Goal: Information Seeking & Learning: Learn about a topic

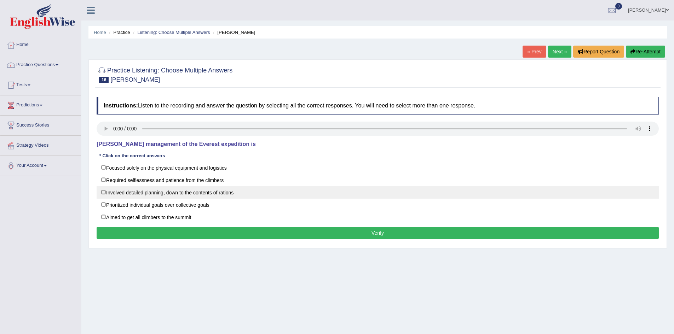
click at [166, 191] on label "Involved detailed planning, down to the contents of rations" at bounding box center [378, 192] width 562 height 13
checkbox input "true"
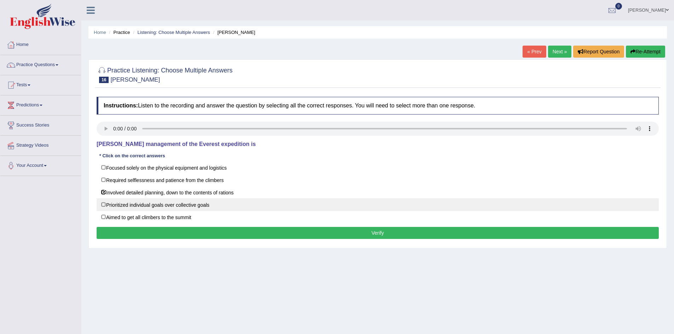
click at [160, 201] on label "Prioritized individual goals over collective goals" at bounding box center [378, 204] width 562 height 13
checkbox input "true"
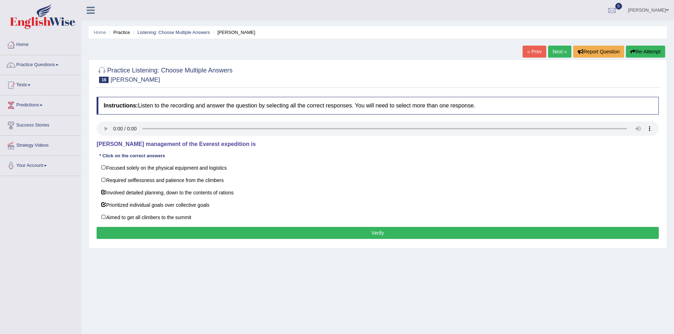
click at [158, 228] on button "Verify" at bounding box center [378, 233] width 562 height 12
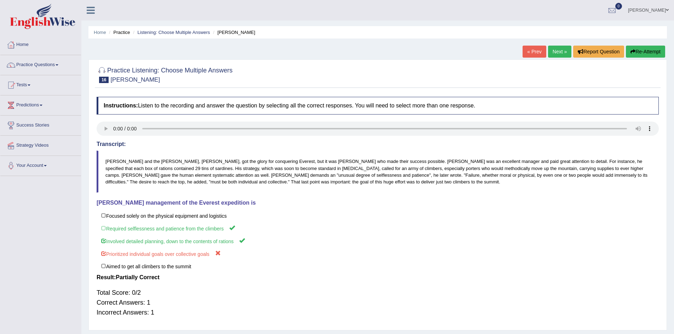
click at [540, 50] on link "« Prev" at bounding box center [533, 52] width 23 height 12
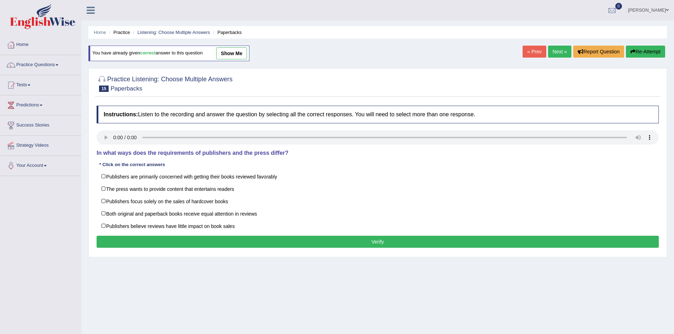
click at [559, 52] on link "Next »" at bounding box center [559, 52] width 23 height 12
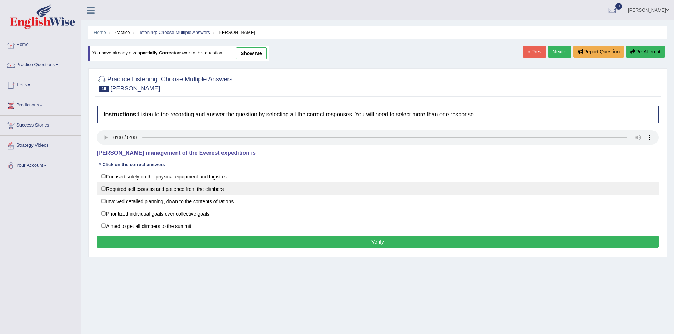
click at [203, 186] on label "Required selflessness and patience from the climbers" at bounding box center [378, 188] width 562 height 13
checkbox input "true"
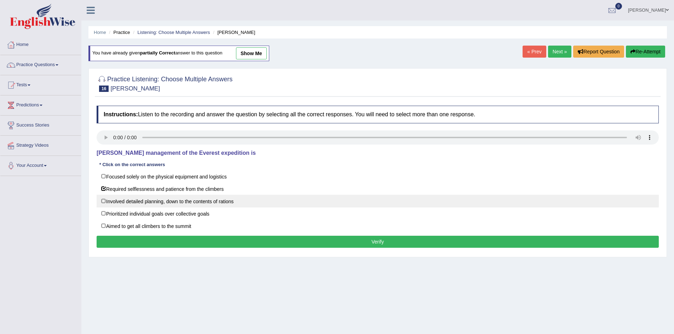
click at [204, 204] on label "Involved detailed planning, down to the contents of rations" at bounding box center [378, 201] width 562 height 13
checkbox input "true"
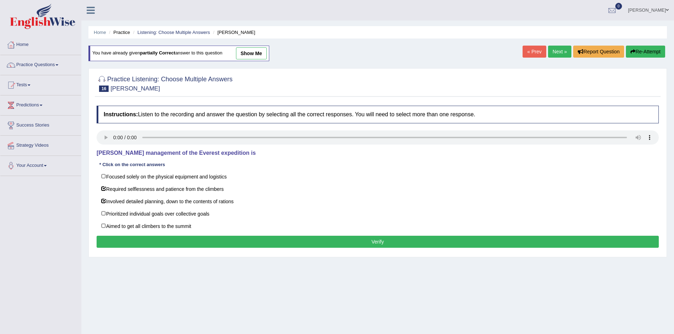
click at [213, 240] on button "Verify" at bounding box center [378, 242] width 562 height 12
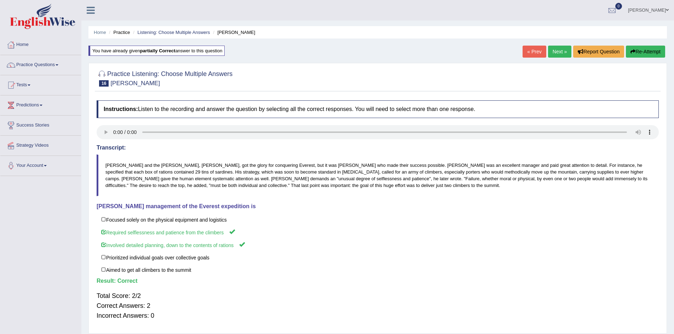
click at [555, 52] on link "Next »" at bounding box center [559, 52] width 23 height 12
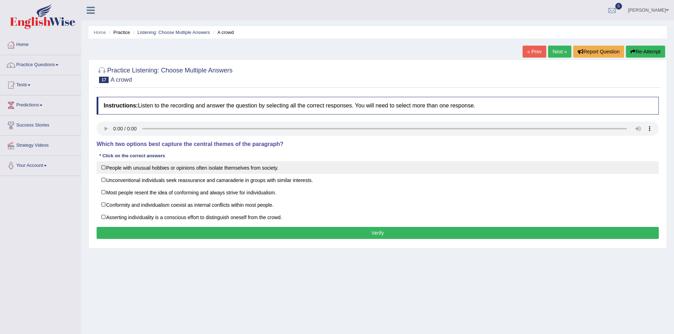
click at [118, 165] on label "People with unusual hobbies or opinions often isolate themselves from society." at bounding box center [378, 167] width 562 height 13
checkbox input "true"
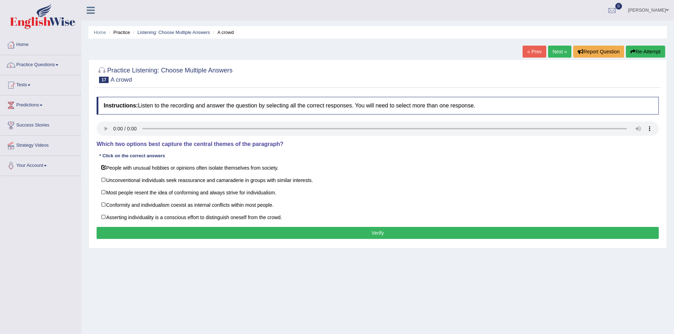
click at [82, 197] on div "Home Practice Listening: Choose Multiple Answers A crowd « Prev Next » Report Q…" at bounding box center [377, 177] width 592 height 354
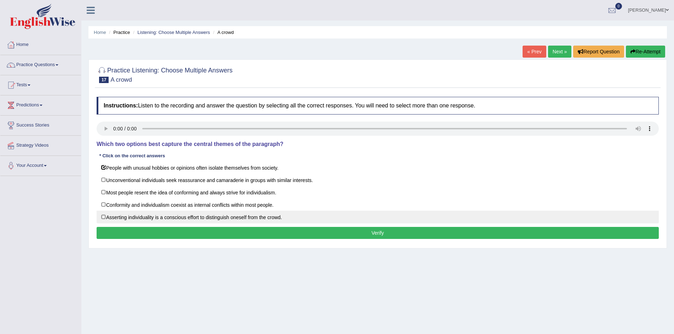
click at [103, 219] on label "Asserting individuality is a conscious effort to distinguish oneself from the c…" at bounding box center [378, 217] width 562 height 13
checkbox input "true"
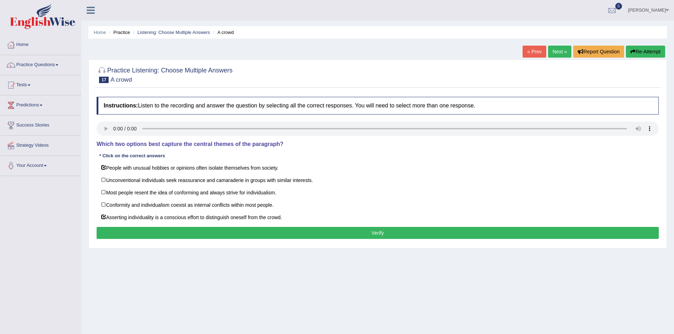
click at [136, 232] on button "Verify" at bounding box center [378, 233] width 562 height 12
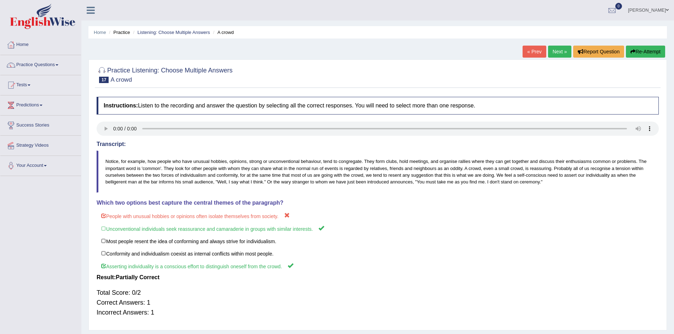
click at [555, 48] on link "Next »" at bounding box center [559, 52] width 23 height 12
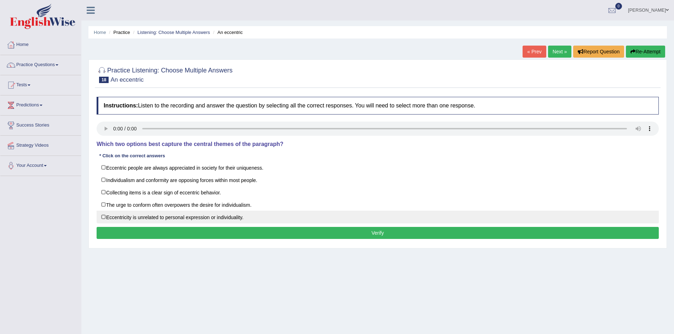
click at [149, 216] on label "Eccentricity is unrelated to personal expression or individuality." at bounding box center [378, 217] width 562 height 13
click at [100, 217] on label "Eccentricity is unrelated to personal expression or individuality." at bounding box center [378, 217] width 562 height 13
checkbox input "false"
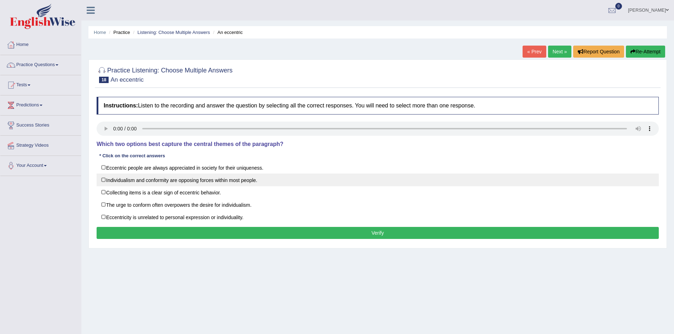
click at [110, 178] on label "Individualism and conformity are opposing forces within most people." at bounding box center [378, 180] width 562 height 13
checkbox input "true"
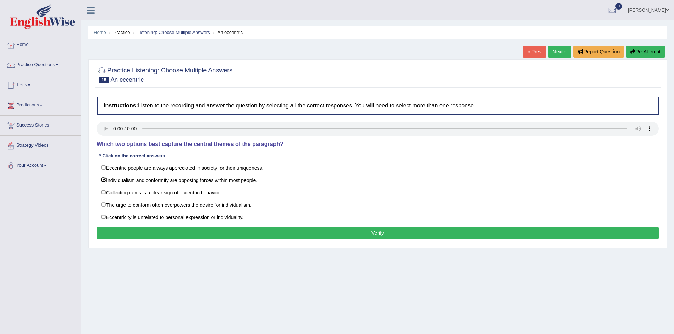
click at [118, 232] on button "Verify" at bounding box center [378, 233] width 562 height 12
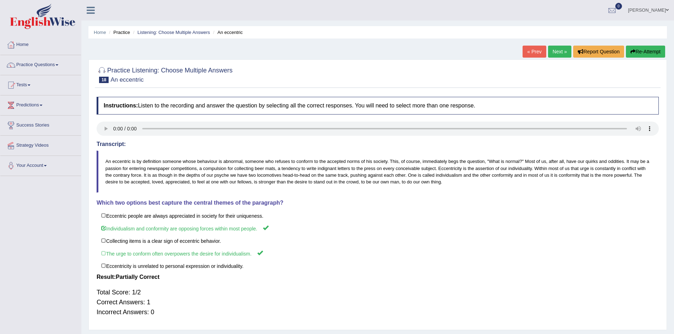
click at [556, 53] on link "Next »" at bounding box center [559, 52] width 23 height 12
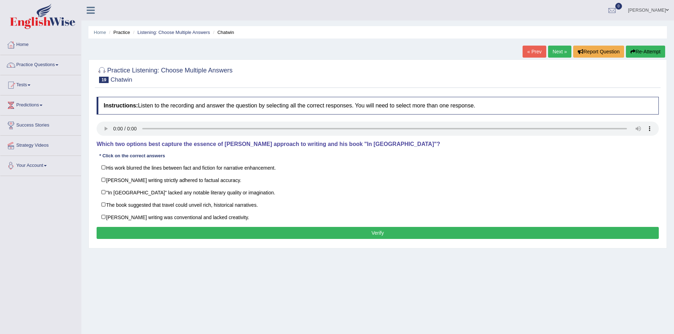
drag, startPoint x: 83, startPoint y: 158, endPoint x: 105, endPoint y: 147, distance: 23.9
click at [105, 147] on div "Home Practice Listening: Choose Multiple Answers Chatwin « Prev Next » Report Q…" at bounding box center [377, 177] width 592 height 354
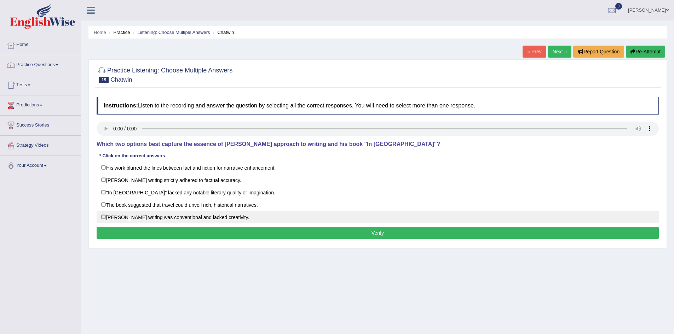
click at [103, 218] on label "Chatwin's writing was conventional and lacked creativity." at bounding box center [378, 217] width 562 height 13
checkbox input "true"
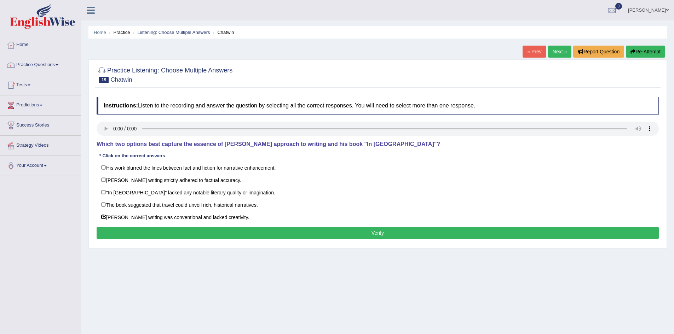
click at [113, 237] on button "Verify" at bounding box center [378, 233] width 562 height 12
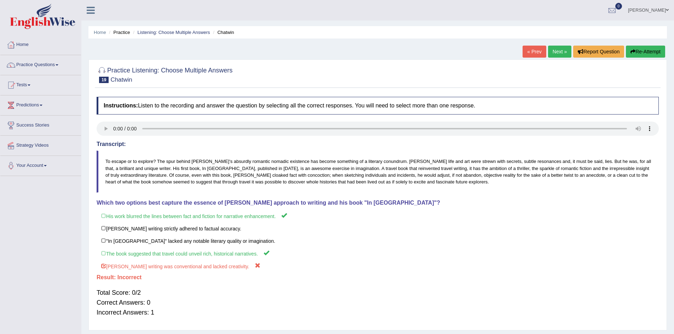
click at [553, 54] on link "Next »" at bounding box center [559, 52] width 23 height 12
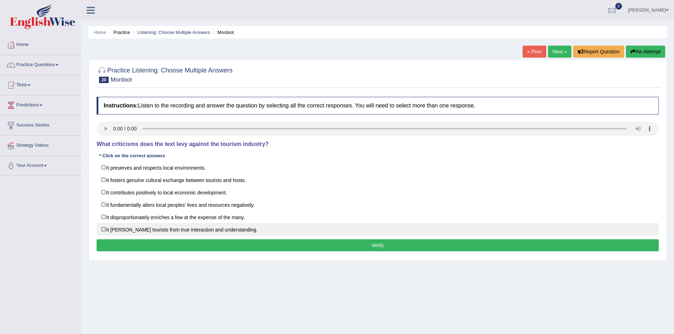
click at [109, 232] on label "It [PERSON_NAME] tourists from true interaction and understanding." at bounding box center [378, 229] width 562 height 13
checkbox input "true"
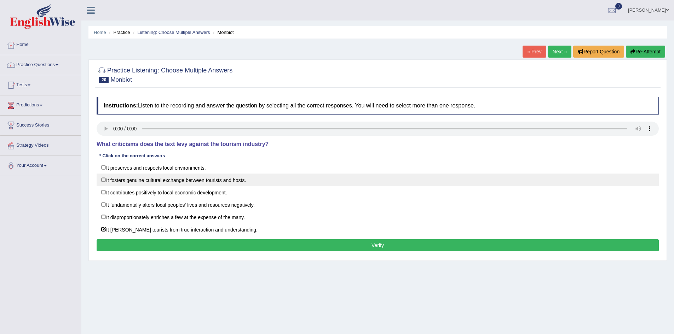
click at [134, 184] on label "It fosters genuine cultural exchange between tourists and hosts." at bounding box center [378, 180] width 562 height 13
checkbox input "true"
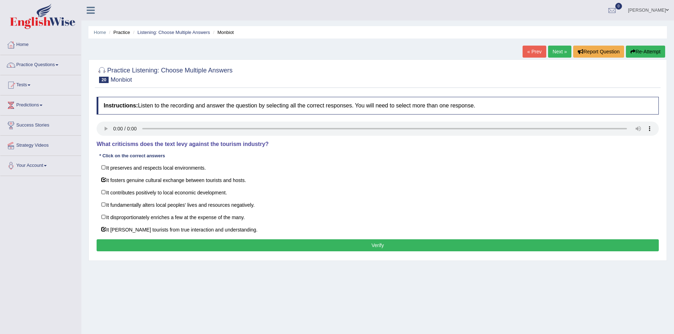
click at [140, 242] on button "Verify" at bounding box center [378, 245] width 562 height 12
